Goal: Find specific page/section: Find specific page/section

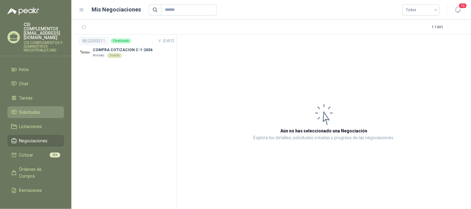
click at [22, 107] on link "Solicitudes" at bounding box center [35, 113] width 57 height 12
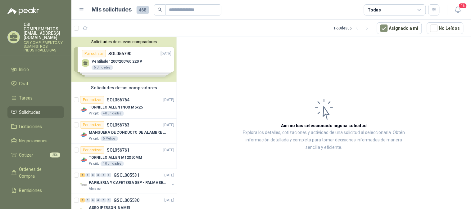
click at [79, 26] on div at bounding box center [82, 28] width 16 height 10
click at [90, 31] on article "1 - 50 de 306 Asignado a mi No Leídos" at bounding box center [271, 28] width 400 height 17
click at [85, 27] on icon "button" at bounding box center [85, 28] width 5 height 5
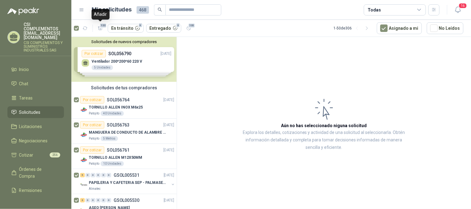
click at [99, 27] on icon "button" at bounding box center [100, 28] width 5 height 5
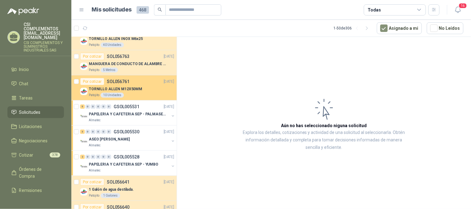
scroll to position [69, 0]
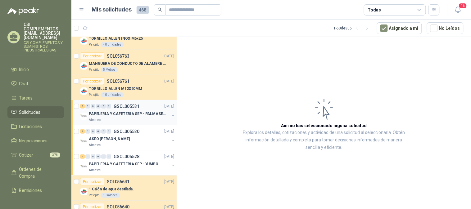
click at [105, 119] on div "Almatec" at bounding box center [129, 120] width 80 height 5
